Goal: Task Accomplishment & Management: Manage account settings

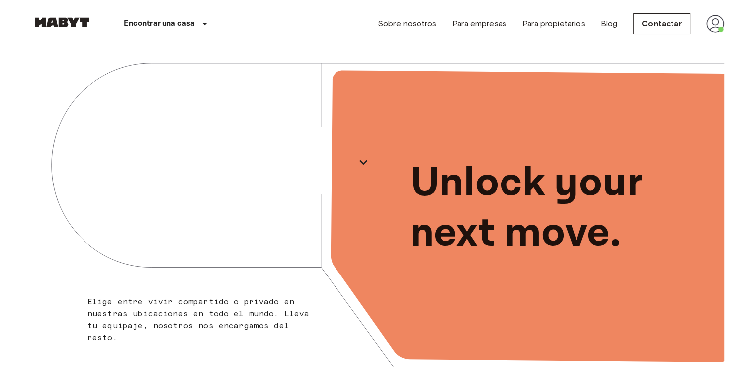
click at [284, 27] on div "Encontrar una casa [GEOGRAPHIC_DATA] [GEOGRAPHIC_DATA] [GEOGRAPHIC_DATA] [GEOGR…" at bounding box center [377, 24] width 691 height 48
click at [420, 21] on link "Sobre nosotros" at bounding box center [407, 24] width 59 height 12
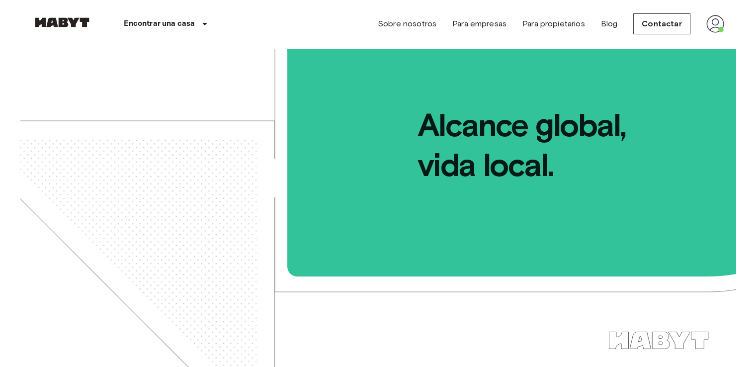
click at [703, 25] on div "Sobre nosotros Para empresas Para propietarios Blog Contactar" at bounding box center [551, 24] width 346 height 48
click at [710, 26] on img at bounding box center [715, 24] width 18 height 18
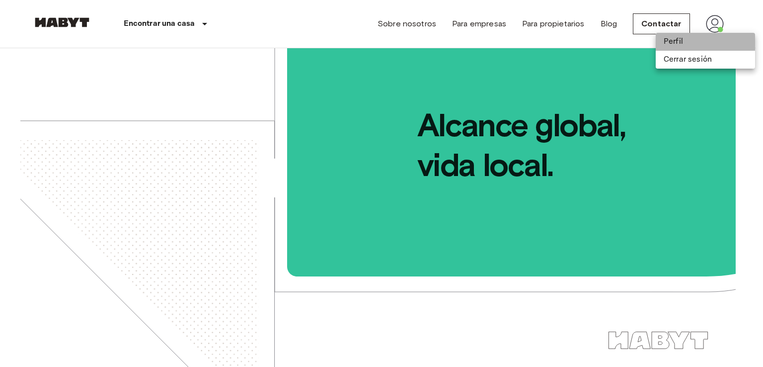
click at [693, 35] on li "Perfil" at bounding box center [705, 42] width 99 height 18
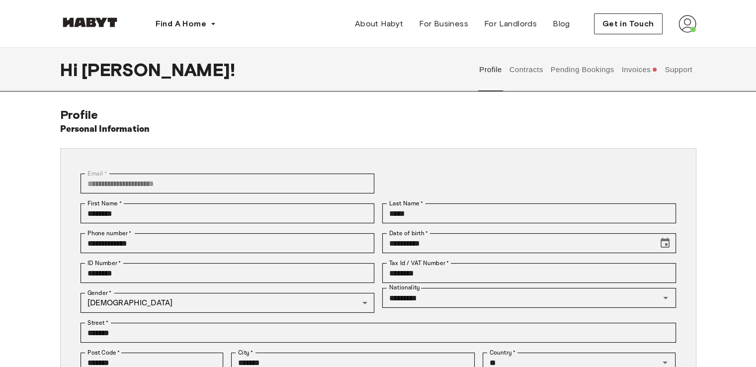
click at [531, 70] on button "Contracts" at bounding box center [526, 70] width 36 height 44
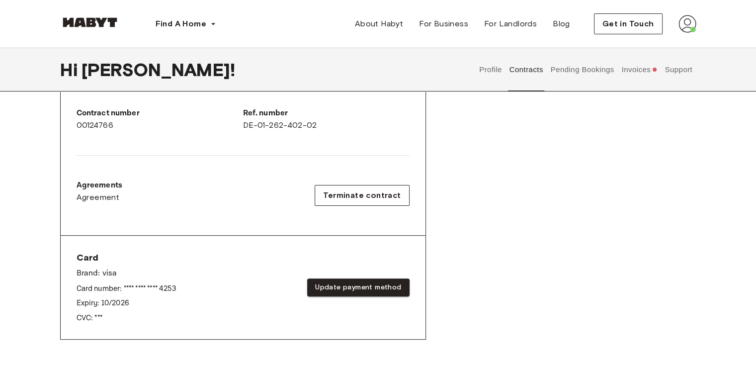
scroll to position [252, 0]
click at [591, 71] on button "Pending Bookings" at bounding box center [582, 70] width 66 height 44
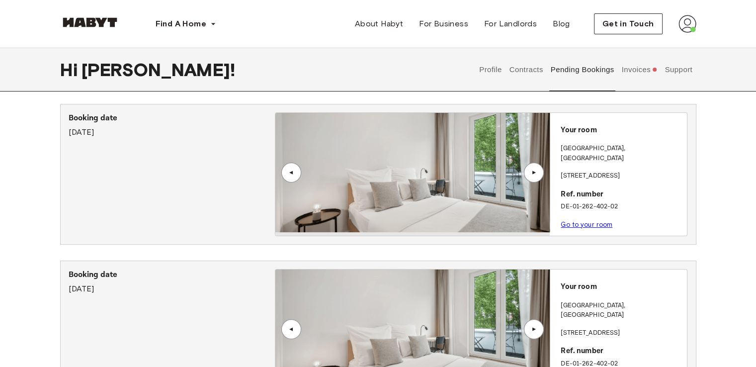
scroll to position [192, 0]
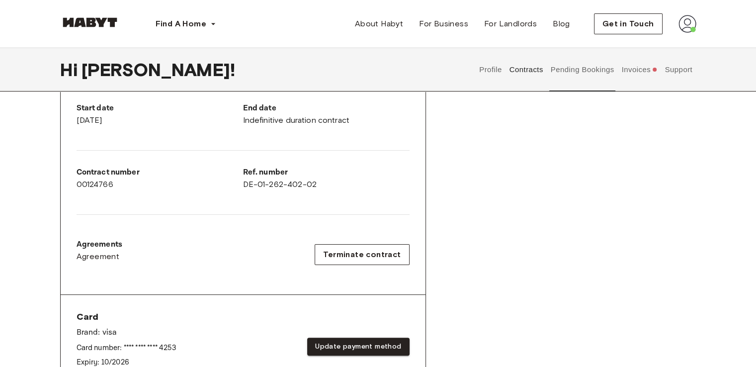
scroll to position [252, 0]
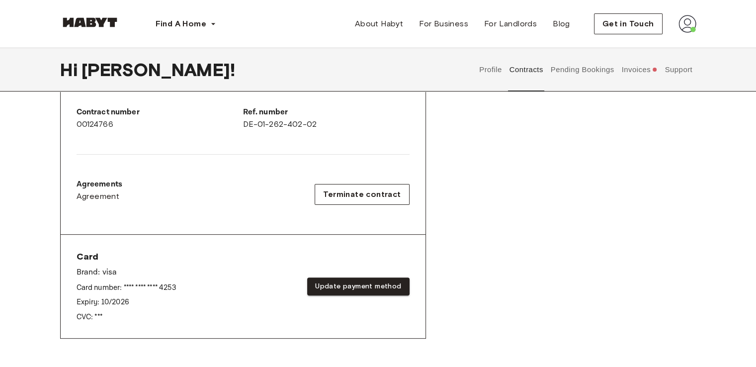
click at [650, 69] on button "Invoices" at bounding box center [639, 70] width 38 height 44
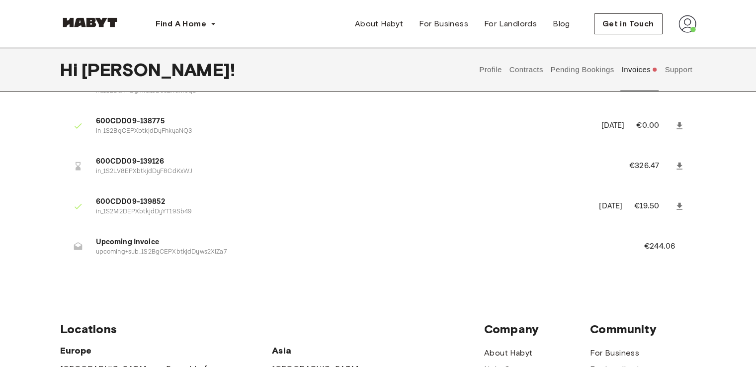
scroll to position [347, 0]
click at [121, 161] on span "600CDD09-139126" at bounding box center [350, 161] width 509 height 11
click at [680, 168] on icon at bounding box center [679, 166] width 10 height 10
click at [676, 210] on icon at bounding box center [679, 206] width 6 height 7
